Goal: Navigation & Orientation: Find specific page/section

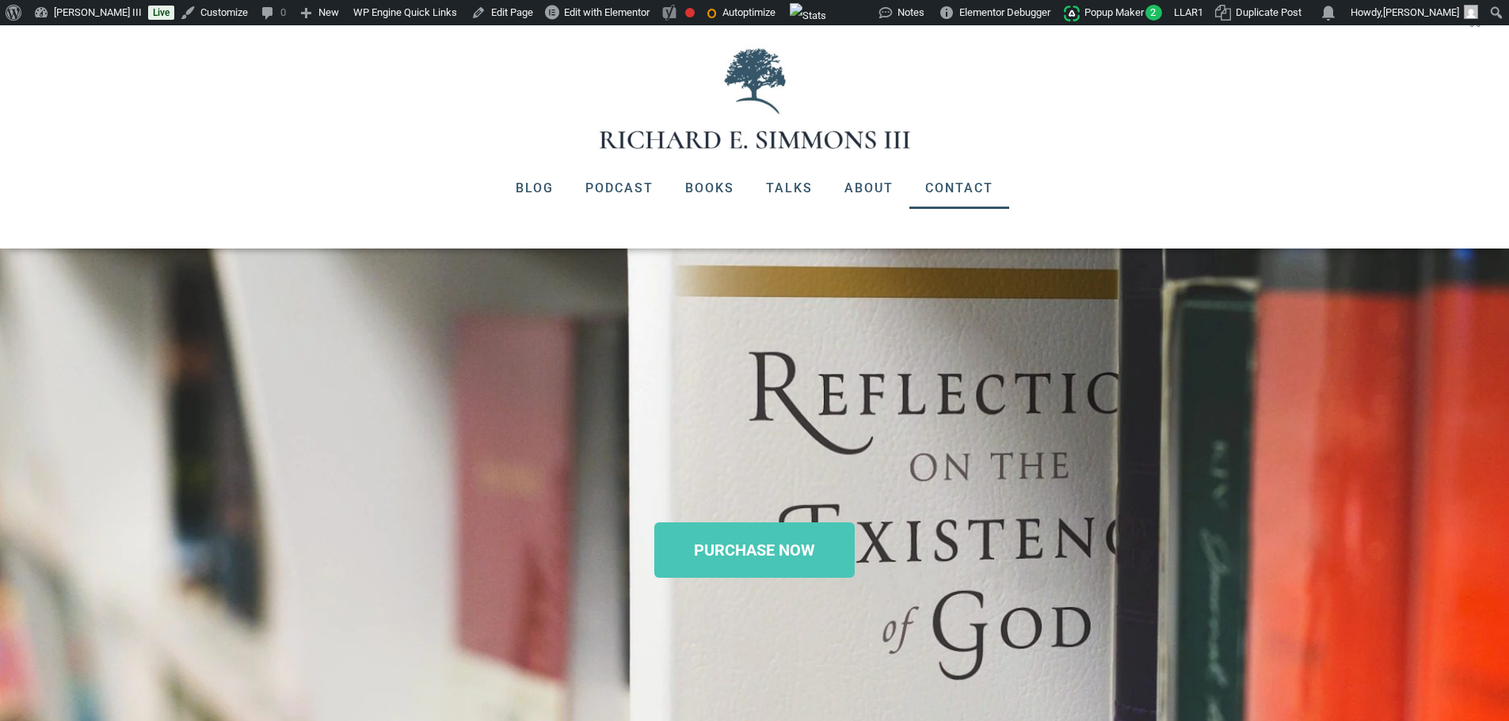
scroll to position [475, 0]
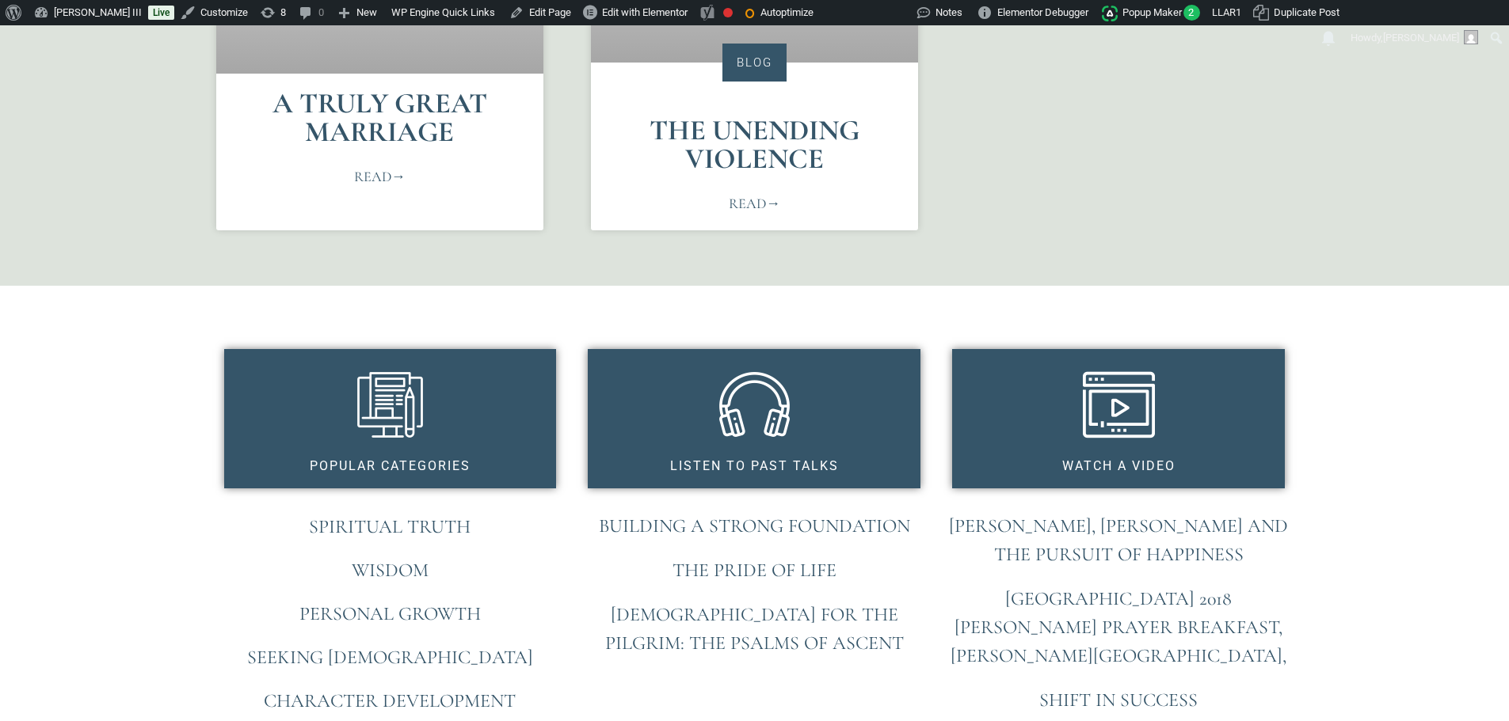
scroll to position [1267, 0]
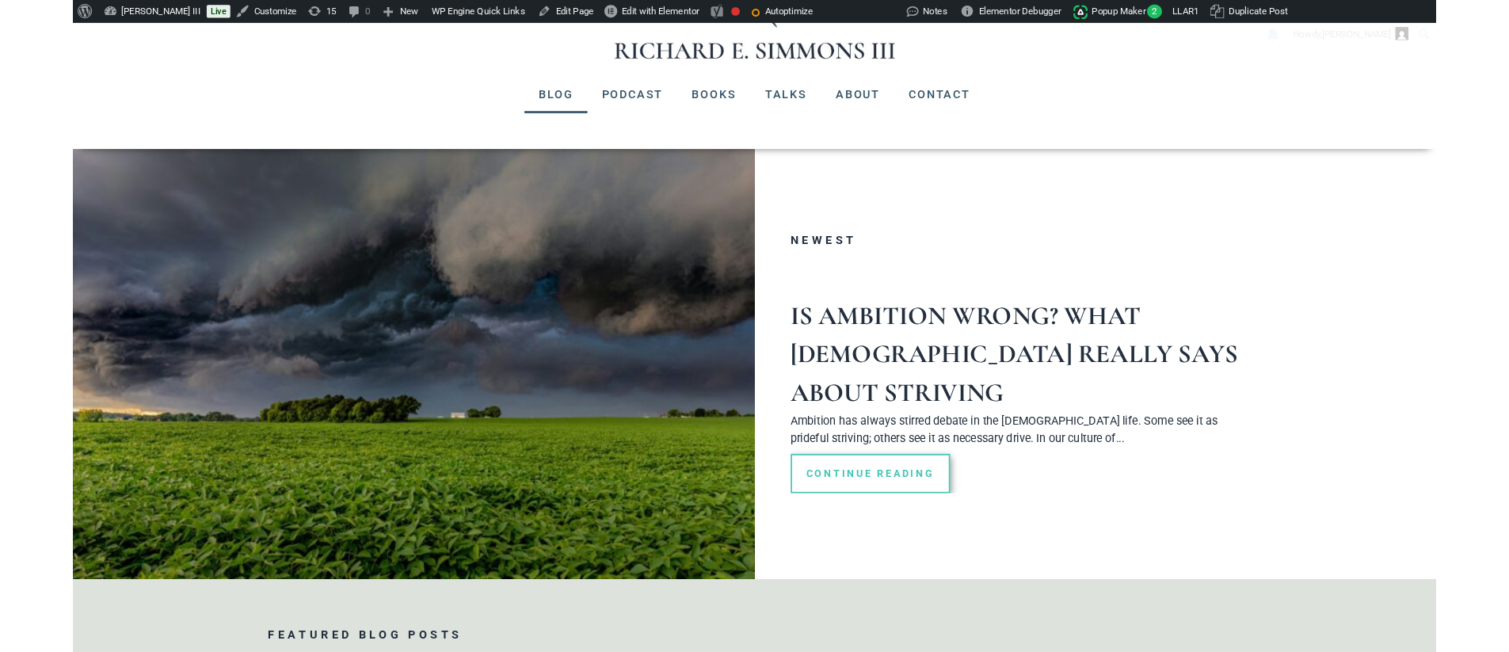
scroll to position [396, 0]
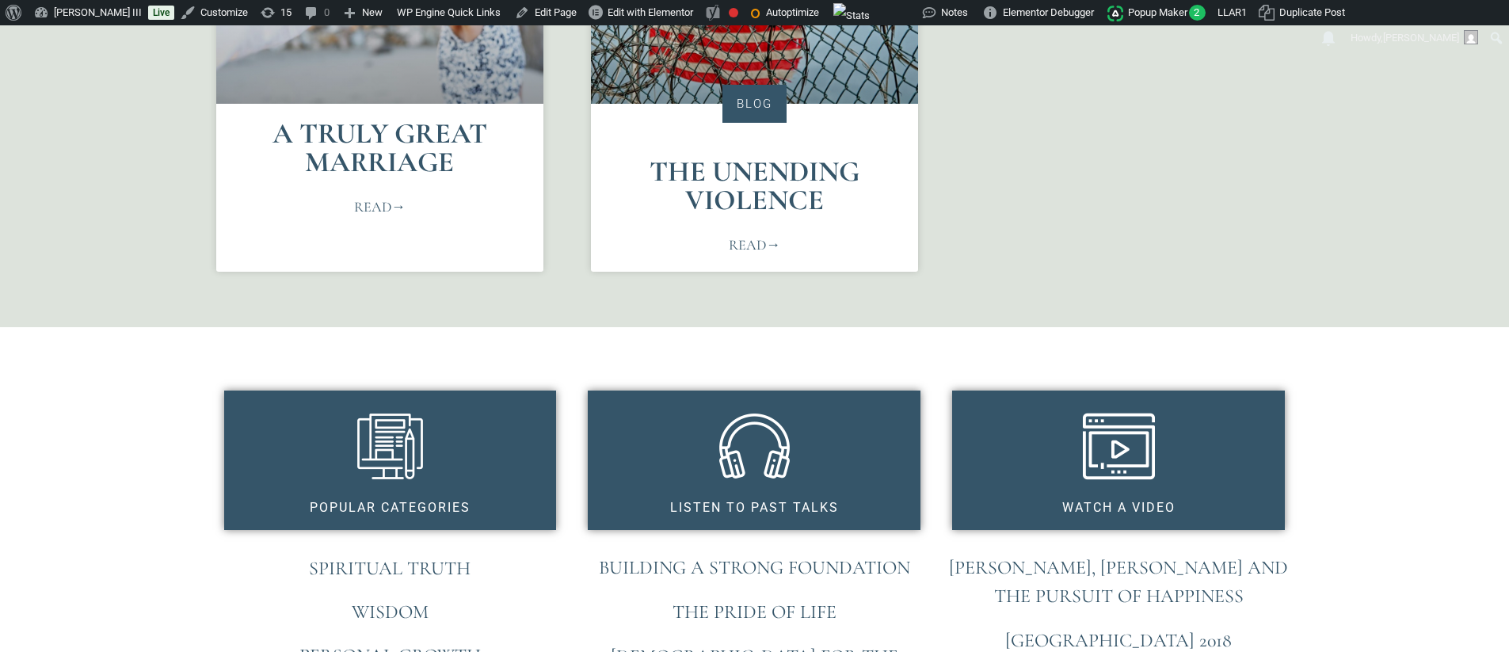
scroll to position [1267, 0]
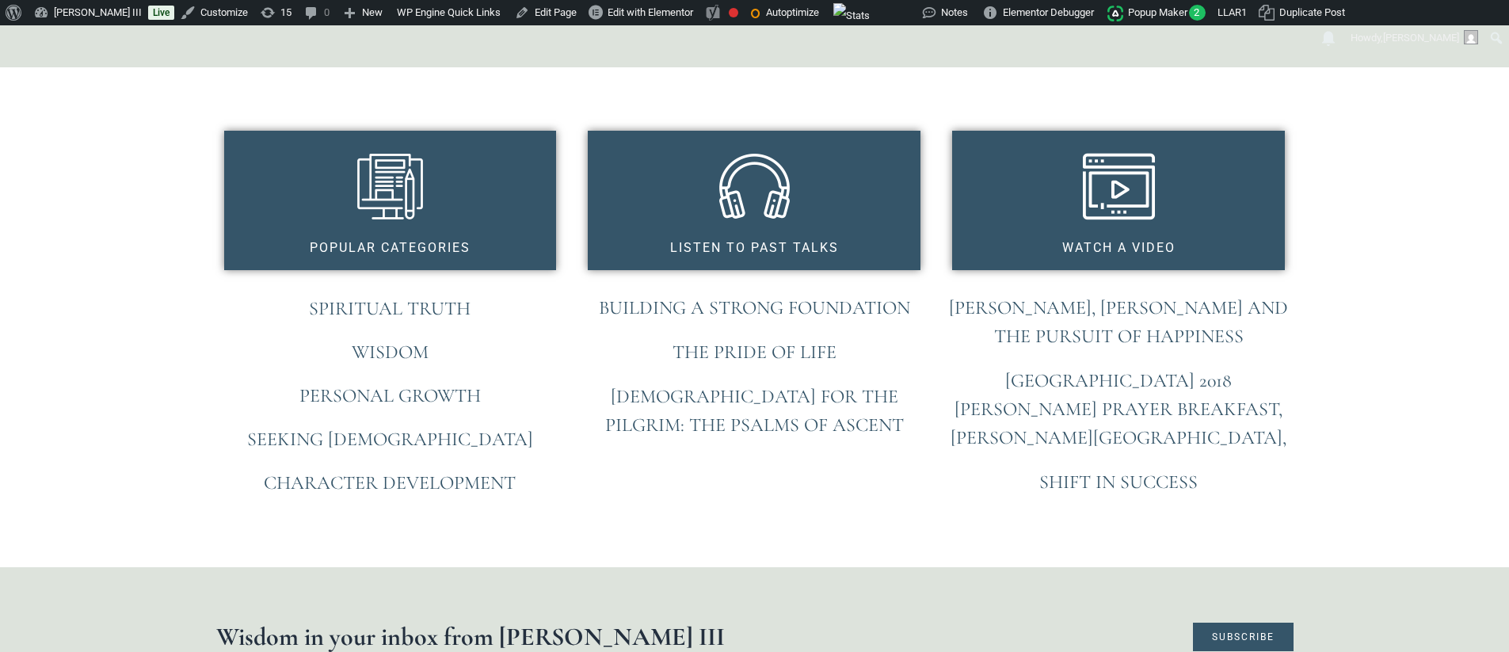
click at [951, 567] on section "Wisdom in your inbox from Richard E. Simmons III Subscribe" at bounding box center [754, 636] width 1509 height 139
click at [907, 624] on h1 "Wisdom in your inbox from [PERSON_NAME] III" at bounding box center [590, 636] width 749 height 25
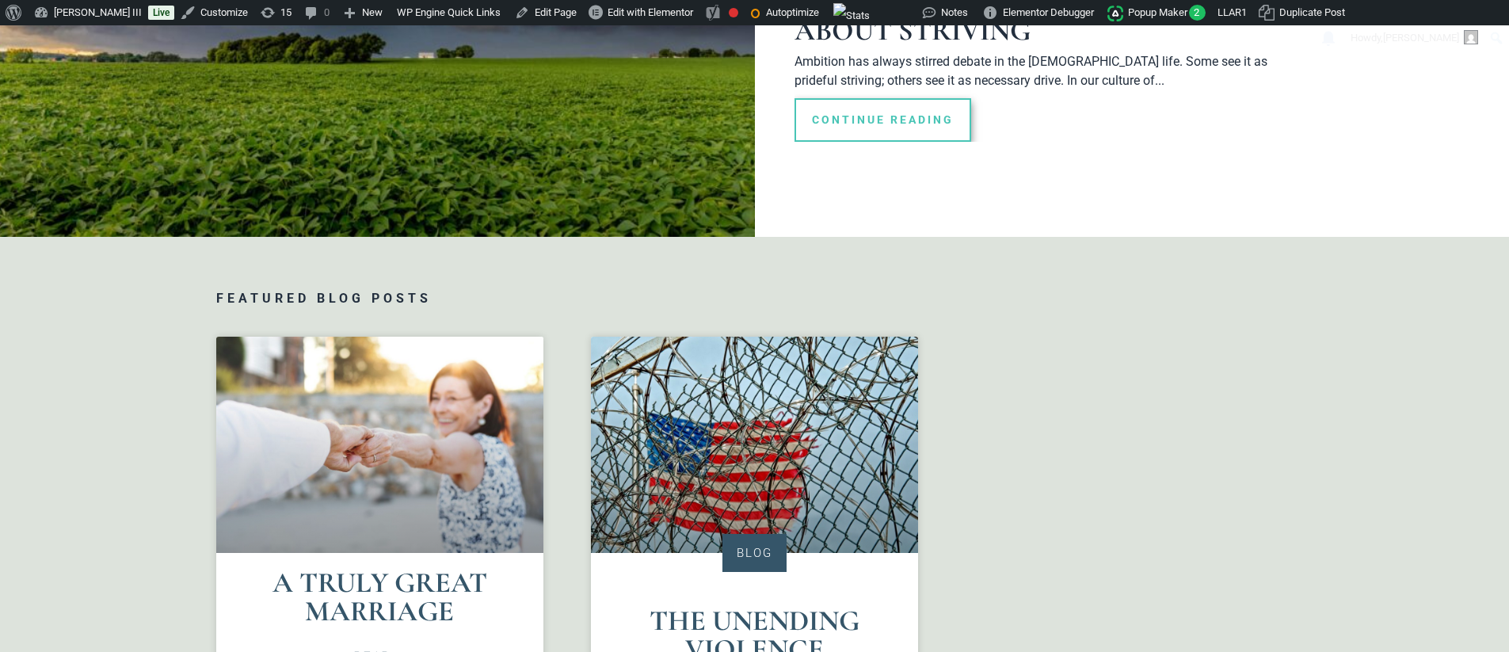
scroll to position [238, 0]
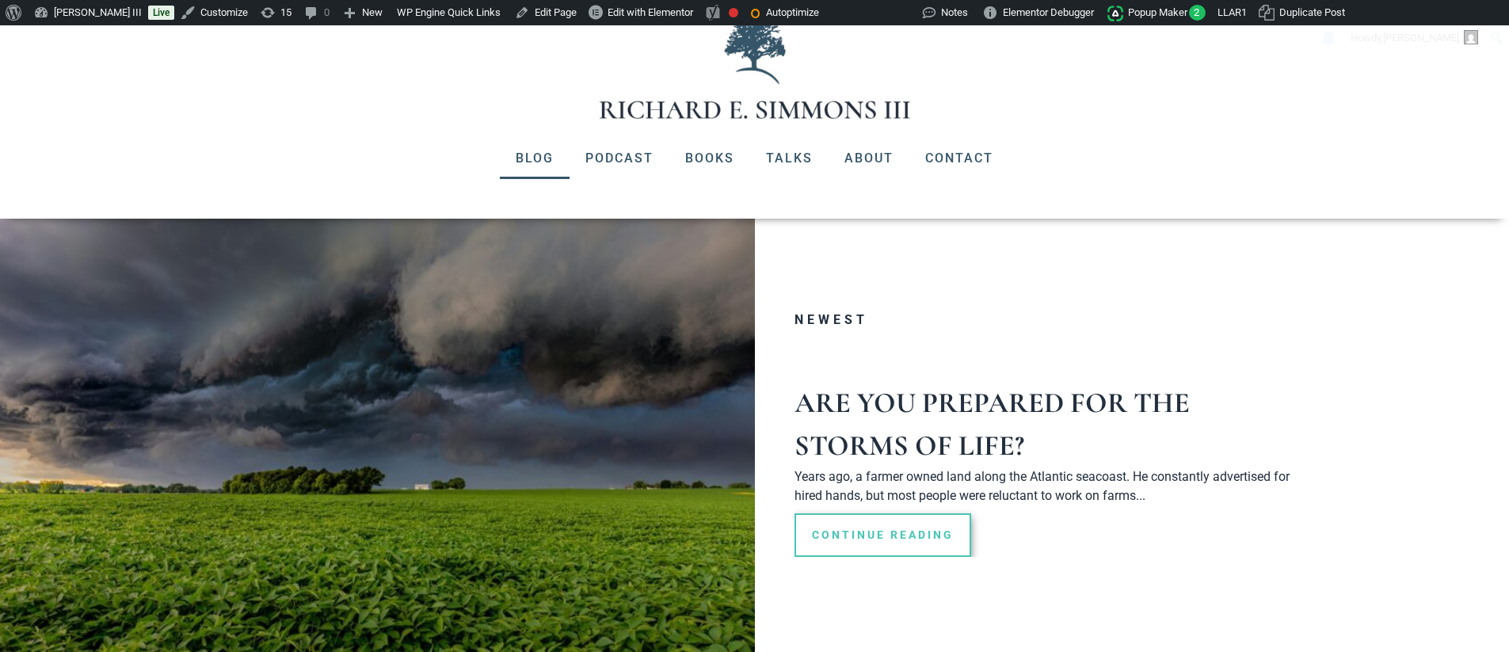
scroll to position [100, 0]
